Goal: Use online tool/utility: Utilize a website feature to perform a specific function

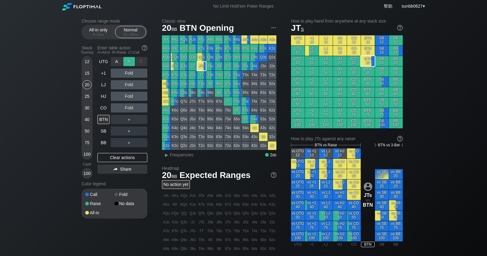
click at [127, 62] on div "R ✕" at bounding box center [129, 61] width 12 height 9
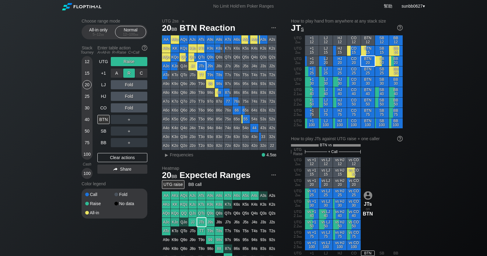
click at [129, 74] on div "R ✕" at bounding box center [129, 72] width 12 height 9
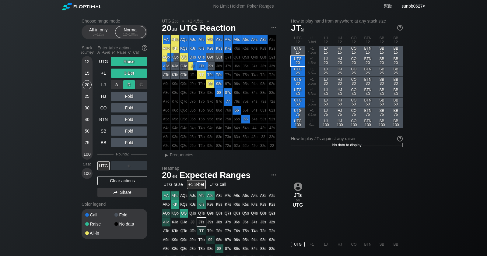
click at [129, 87] on div "R ✕" at bounding box center [129, 84] width 12 height 9
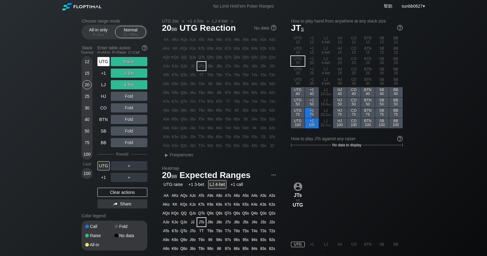
click at [98, 60] on div "UTG" at bounding box center [103, 61] width 12 height 9
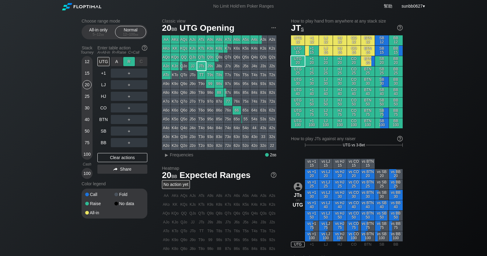
click at [125, 62] on div "R ✕" at bounding box center [129, 61] width 12 height 9
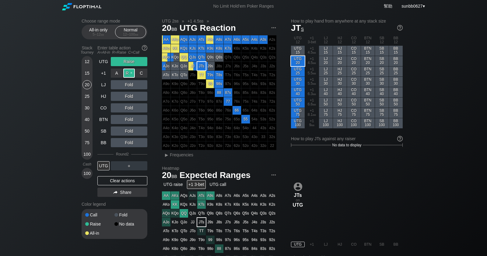
click at [129, 74] on div "R ✕" at bounding box center [129, 72] width 12 height 9
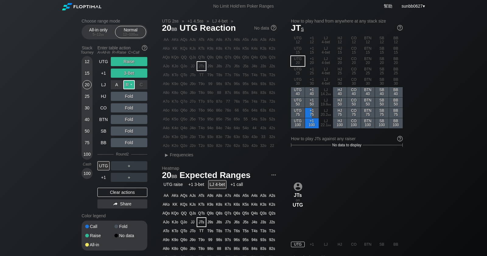
click at [131, 88] on div "R ✕" at bounding box center [129, 84] width 12 height 9
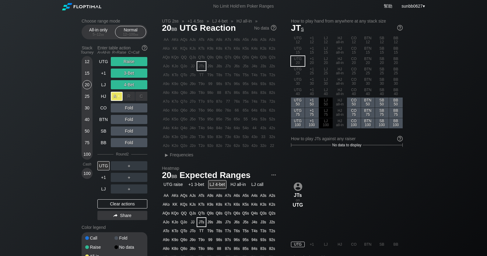
click at [121, 97] on div "A ✕" at bounding box center [117, 96] width 12 height 9
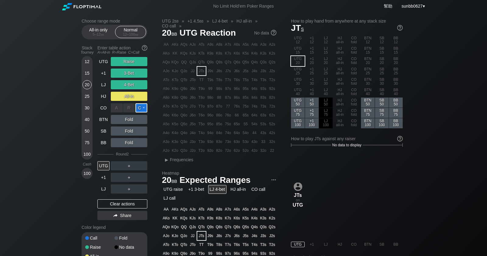
click at [141, 107] on div "C ✕" at bounding box center [141, 107] width 12 height 9
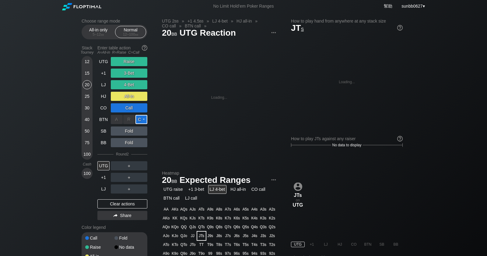
click at [137, 119] on div "C ✕" at bounding box center [141, 119] width 12 height 9
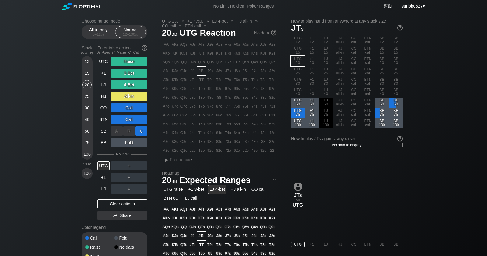
click at [141, 129] on div "C ✕" at bounding box center [141, 130] width 12 height 9
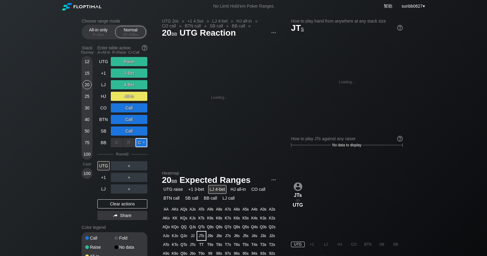
click at [137, 144] on div "C ✕" at bounding box center [141, 142] width 12 height 9
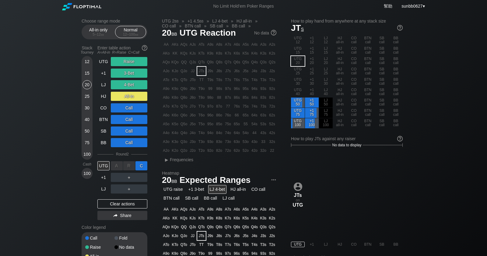
click at [142, 166] on div "C ✕" at bounding box center [141, 165] width 12 height 9
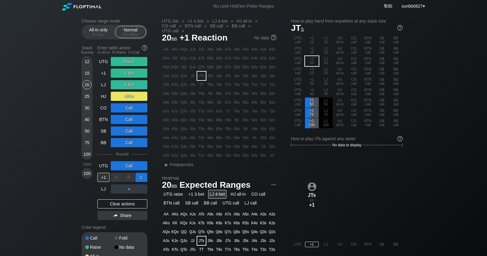
click at [141, 176] on div "C ✕" at bounding box center [141, 177] width 12 height 9
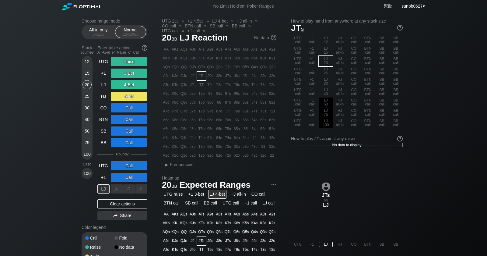
click at [141, 190] on div "C ✕" at bounding box center [141, 188] width 12 height 9
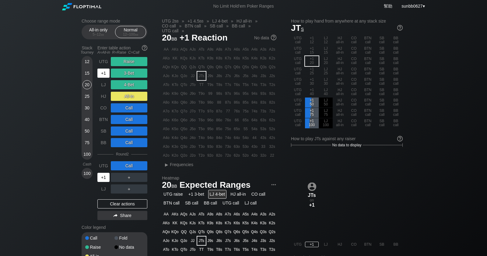
click at [103, 177] on div "+1" at bounding box center [103, 177] width 12 height 9
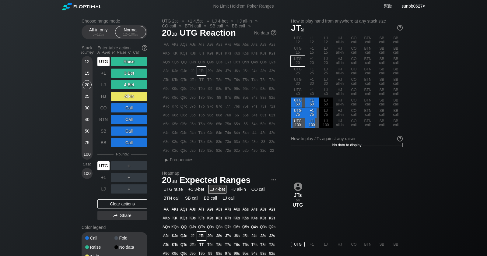
click at [103, 170] on div "UTG" at bounding box center [103, 165] width 12 height 9
click at [104, 141] on div "BB" at bounding box center [103, 142] width 12 height 9
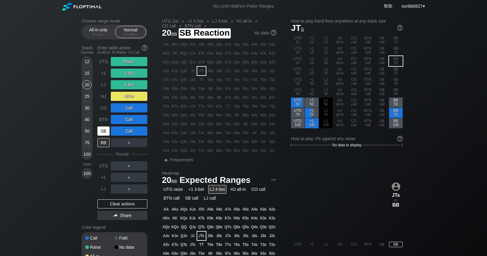
click at [105, 130] on div "SB" at bounding box center [103, 130] width 12 height 9
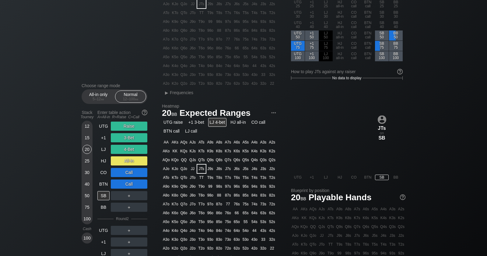
scroll to position [48, 0]
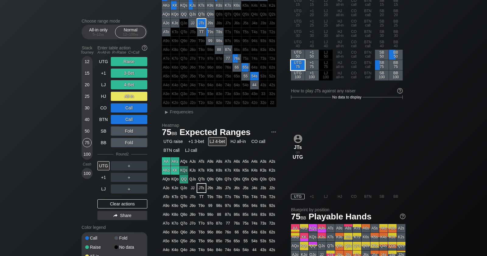
click at [297, 66] on div "UTG 75" at bounding box center [298, 65] width 14 height 10
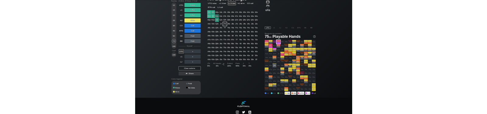
scroll to position [163, 0]
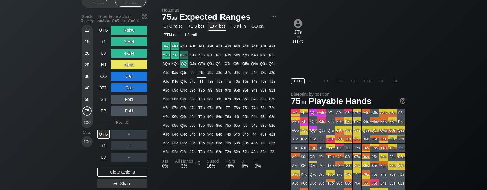
click at [124, 138] on div "＋" at bounding box center [129, 134] width 37 height 9
click at [111, 149] on div "A ✕" at bounding box center [117, 145] width 12 height 9
click at [129, 134] on div "R ✕" at bounding box center [129, 134] width 12 height 9
click at [140, 145] on div "C ✕" at bounding box center [141, 145] width 12 height 9
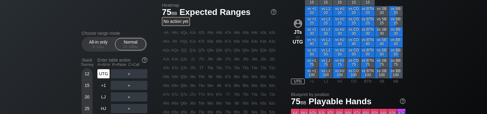
click at [99, 26] on div "Choose range mode All-in only 5 – 12 bb Normal 12 – 100 bb Stack Tourney Enter …" at bounding box center [244, 44] width 334 height 389
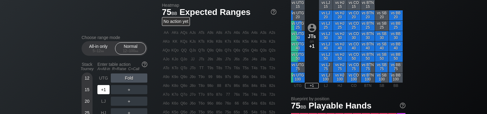
click at [98, 85] on div "+1" at bounding box center [103, 89] width 12 height 9
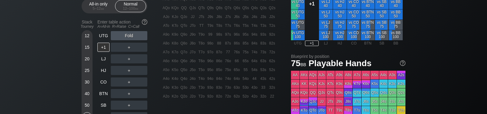
scroll to position [201, 0]
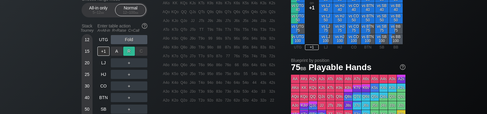
click at [127, 54] on div "UTG Fold +1 A ✕ R ✕ C ✕ ＋ LJ ＋ HJ ＋ CO ＋ BTN ＋ SB ＋ BB ＋" at bounding box center [122, 80] width 50 height 90
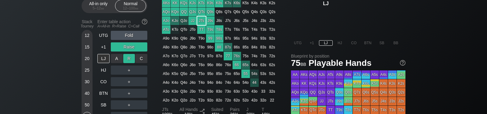
click at [130, 59] on div "UTG Fold +1 Raise LJ A ✕ R ✕ C ✕ ＋ HJ ＋ CO ＋ BTN ＋ SB ＋ BB ＋" at bounding box center [122, 76] width 50 height 90
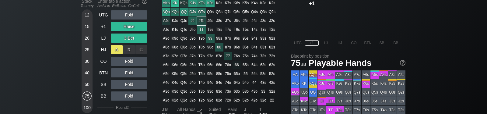
click at [118, 50] on div "UTG Fold +1 Raise LJ 3-Bet HJ A ✕ R ✕ C ✕ Fold CO Fold BTN Fold SB Fold BB Fold…" at bounding box center [122, 66] width 50 height 113
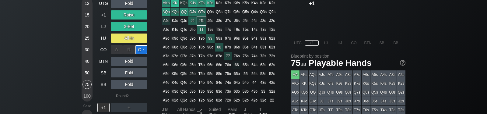
click at [138, 50] on div "C ✕" at bounding box center [141, 49] width 12 height 9
click at [141, 48] on div "Call" at bounding box center [129, 49] width 37 height 9
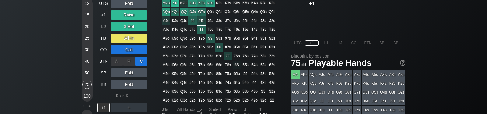
click at [139, 63] on div "C ✕" at bounding box center [141, 61] width 12 height 9
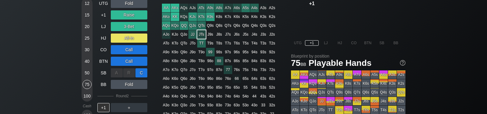
click at [139, 75] on div "C ✕" at bounding box center [141, 72] width 12 height 9
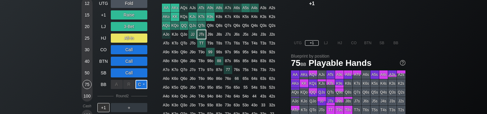
click at [141, 86] on div "C ✕" at bounding box center [141, 84] width 12 height 9
click at [141, 93] on div "UTG Fold +1 Raise LJ 3-Bet HJ All-in CO Call BTN Call SB Call BB Call Round 2 +…" at bounding box center [122, 61] width 50 height 125
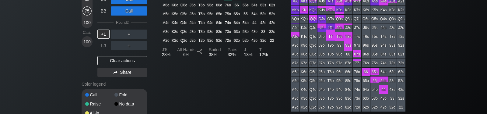
scroll to position [278, 0]
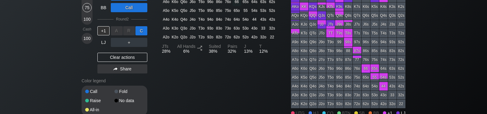
click at [144, 30] on div "C ✕" at bounding box center [141, 30] width 12 height 9
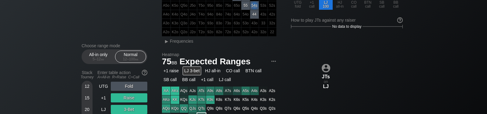
scroll to position [86, 0]
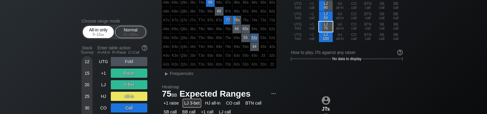
click at [97, 33] on div "5 – 12 bb" at bounding box center [99, 34] width 26 height 4
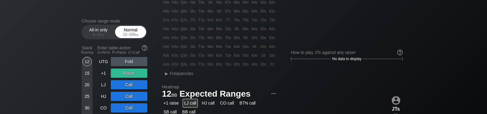
click at [130, 33] on div "12 – 100 bb" at bounding box center [131, 34] width 26 height 4
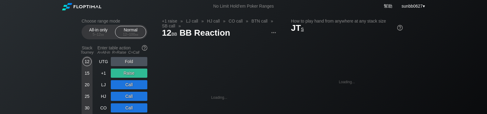
scroll to position [86, 0]
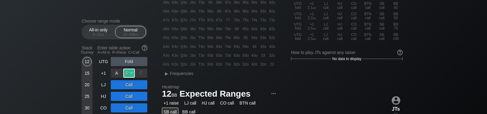
click at [128, 75] on div "R ✕" at bounding box center [129, 72] width 12 height 9
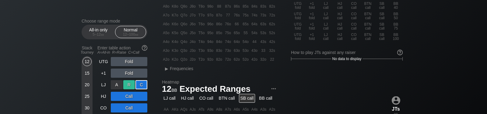
click at [131, 87] on div "R ✕" at bounding box center [129, 84] width 12 height 9
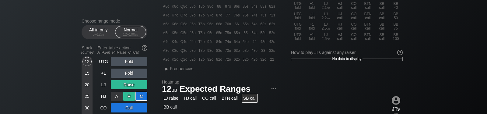
click at [131, 96] on div "R ✕" at bounding box center [129, 96] width 12 height 9
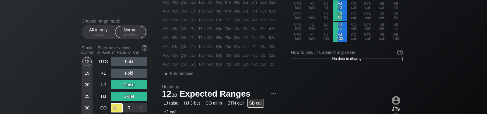
click at [117, 107] on div "A ✕" at bounding box center [117, 107] width 12 height 9
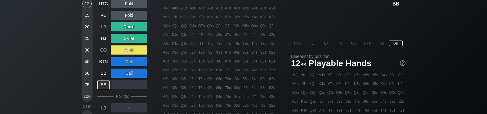
scroll to position [201, 0]
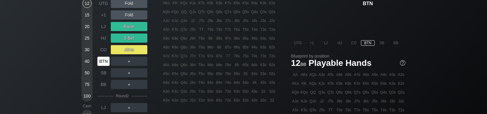
click at [102, 61] on div "BTN" at bounding box center [103, 61] width 12 height 9
click at [103, 75] on div "SB" at bounding box center [103, 72] width 12 height 9
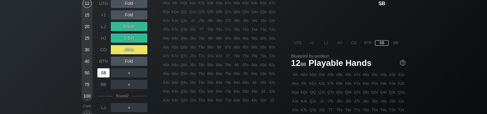
click at [103, 75] on div "SB" at bounding box center [103, 72] width 12 height 9
click at [135, 82] on div "A ✕ R ✕ C ✕" at bounding box center [129, 84] width 37 height 9
click at [136, 82] on div "C ✕" at bounding box center [141, 84] width 12 height 9
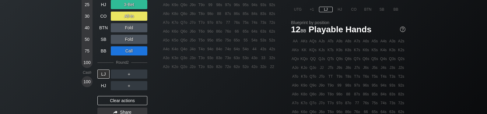
scroll to position [240, 0]
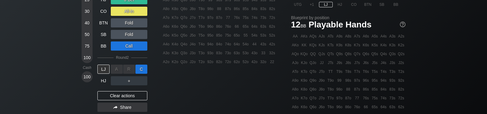
click at [140, 68] on div "C ✕" at bounding box center [141, 69] width 12 height 9
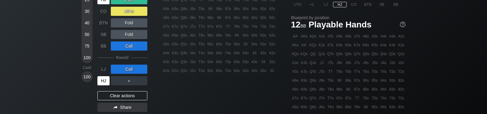
click at [104, 79] on div "HJ" at bounding box center [103, 80] width 12 height 9
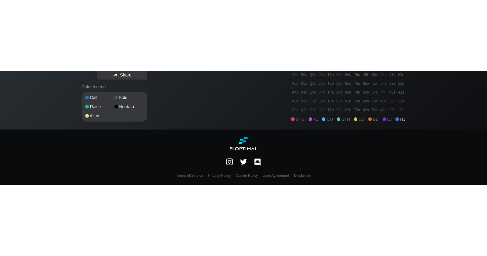
scroll to position [201, 0]
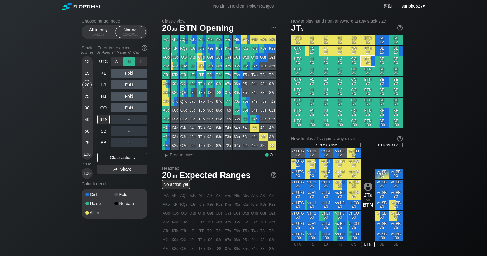
click at [127, 62] on div "R ✕" at bounding box center [129, 61] width 12 height 9
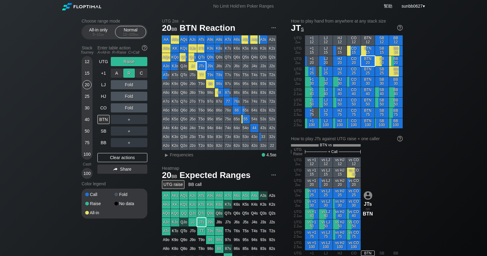
click at [129, 73] on div "R ✕" at bounding box center [129, 72] width 12 height 9
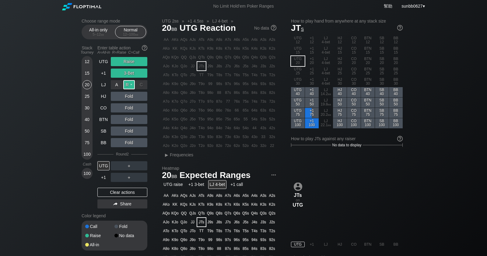
click at [130, 87] on div "R ✕" at bounding box center [129, 84] width 12 height 9
click at [121, 63] on div "A ✕" at bounding box center [117, 61] width 12 height 9
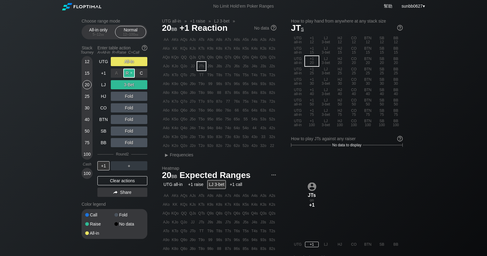
click at [127, 73] on div "R ✕" at bounding box center [129, 72] width 12 height 9
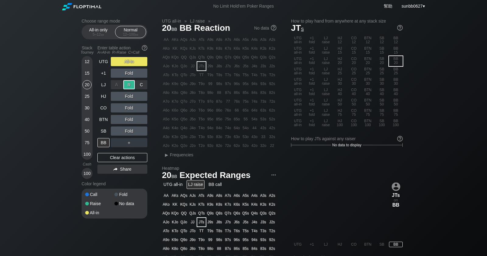
click at [129, 86] on div "R ✕" at bounding box center [129, 84] width 12 height 9
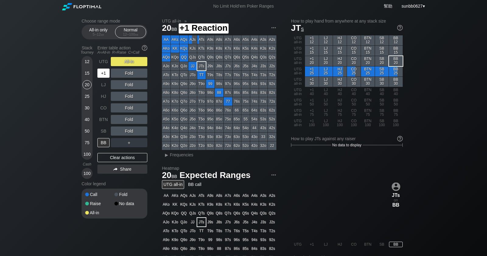
click at [104, 74] on div "+1" at bounding box center [103, 72] width 12 height 9
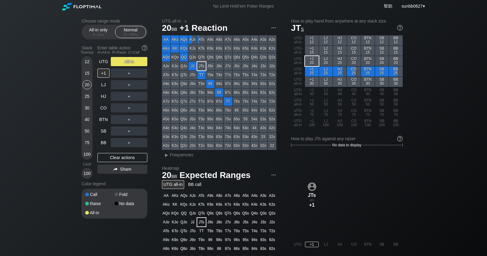
click at [95, 60] on div "Stack Tourney Enter table action A=All-in R=Raise C=Call 12 15 20 25 30 40 50 7…" at bounding box center [115, 111] width 66 height 136
click at [100, 60] on div "UTG" at bounding box center [103, 61] width 12 height 9
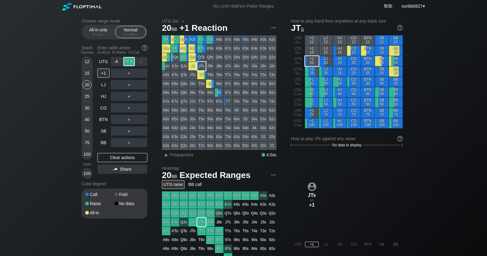
click at [128, 62] on div "R ✕" at bounding box center [129, 61] width 12 height 9
click at [135, 61] on div "A ✕ R ✕ C ✕" at bounding box center [129, 61] width 37 height 9
click at [132, 60] on div "R ✕" at bounding box center [129, 61] width 12 height 9
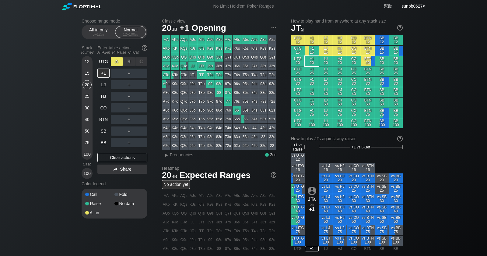
click at [117, 61] on div "A ✕" at bounding box center [117, 61] width 12 height 9
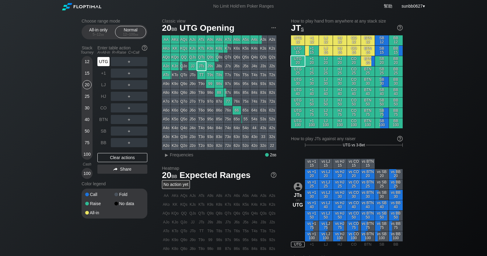
click at [107, 62] on div "UTG" at bounding box center [103, 61] width 12 height 9
click at [117, 60] on div "A ✕" at bounding box center [117, 61] width 12 height 9
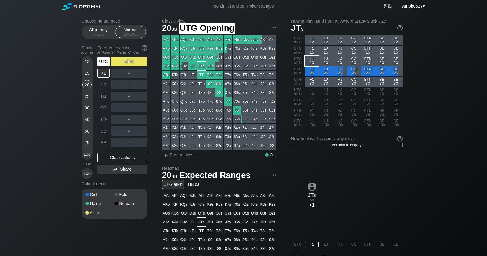
click at [107, 63] on div "UTG" at bounding box center [103, 61] width 12 height 9
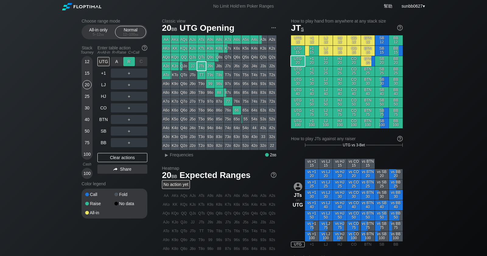
click at [125, 63] on div "R ✕" at bounding box center [129, 61] width 12 height 9
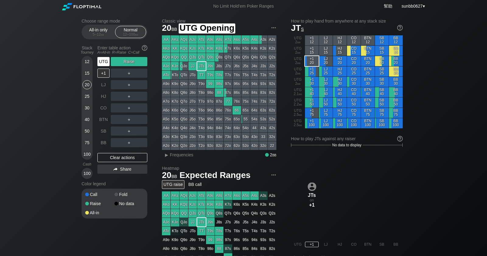
click at [108, 61] on div "UTG" at bounding box center [103, 61] width 12 height 9
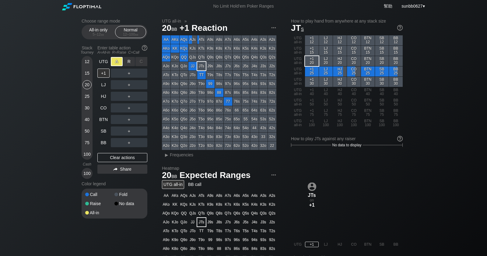
click at [116, 61] on div "A ✕" at bounding box center [117, 61] width 12 height 9
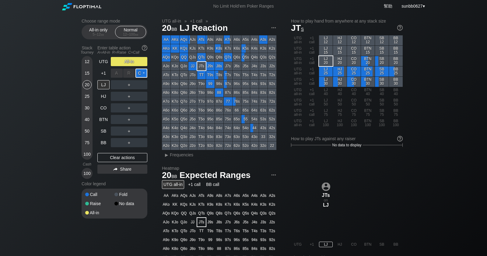
click at [139, 76] on div "C ✕" at bounding box center [141, 72] width 12 height 9
click at [102, 87] on div "LJ" at bounding box center [103, 84] width 12 height 9
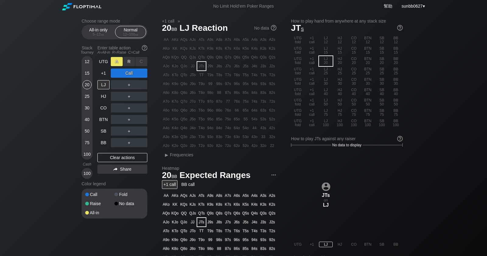
click at [119, 63] on div "A ✕" at bounding box center [117, 61] width 12 height 9
click at [136, 63] on div "C ✕" at bounding box center [141, 61] width 12 height 9
click at [131, 63] on div "R ✕" at bounding box center [129, 61] width 12 height 9
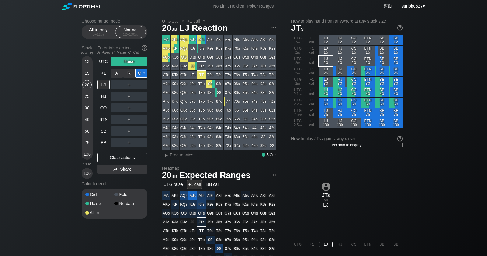
click at [140, 72] on div "C ✕" at bounding box center [141, 72] width 12 height 9
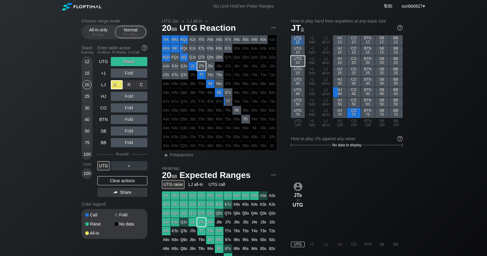
click at [118, 87] on div "A ✕" at bounding box center [117, 84] width 12 height 9
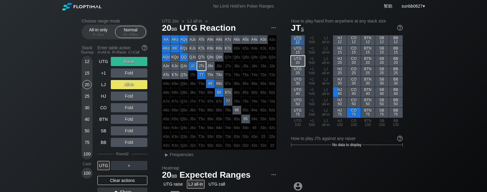
click at [139, 60] on div "Raise" at bounding box center [129, 61] width 37 height 9
click at [140, 76] on div "C ✕" at bounding box center [141, 72] width 12 height 9
